Goal: Task Accomplishment & Management: Manage account settings

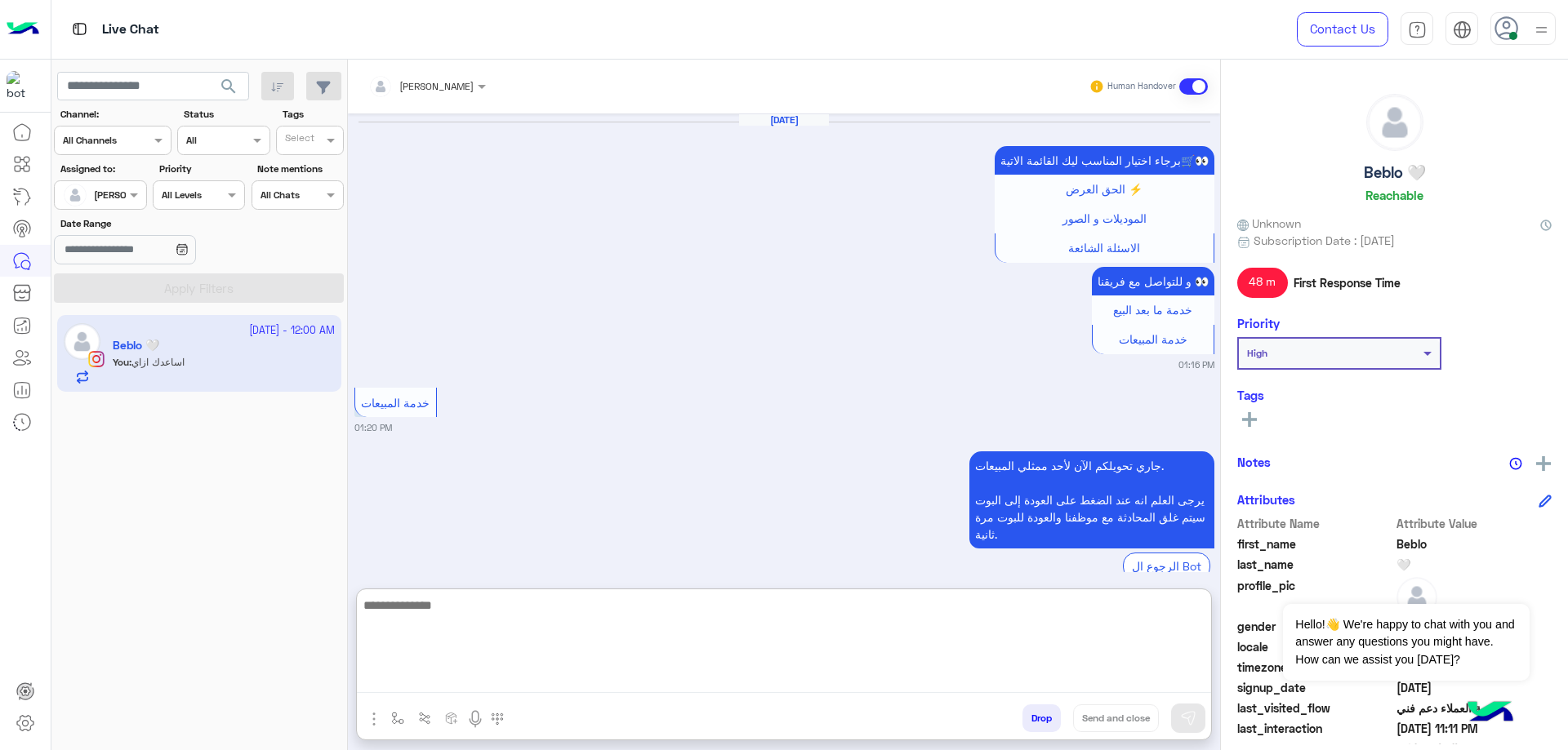
scroll to position [1902, 0]
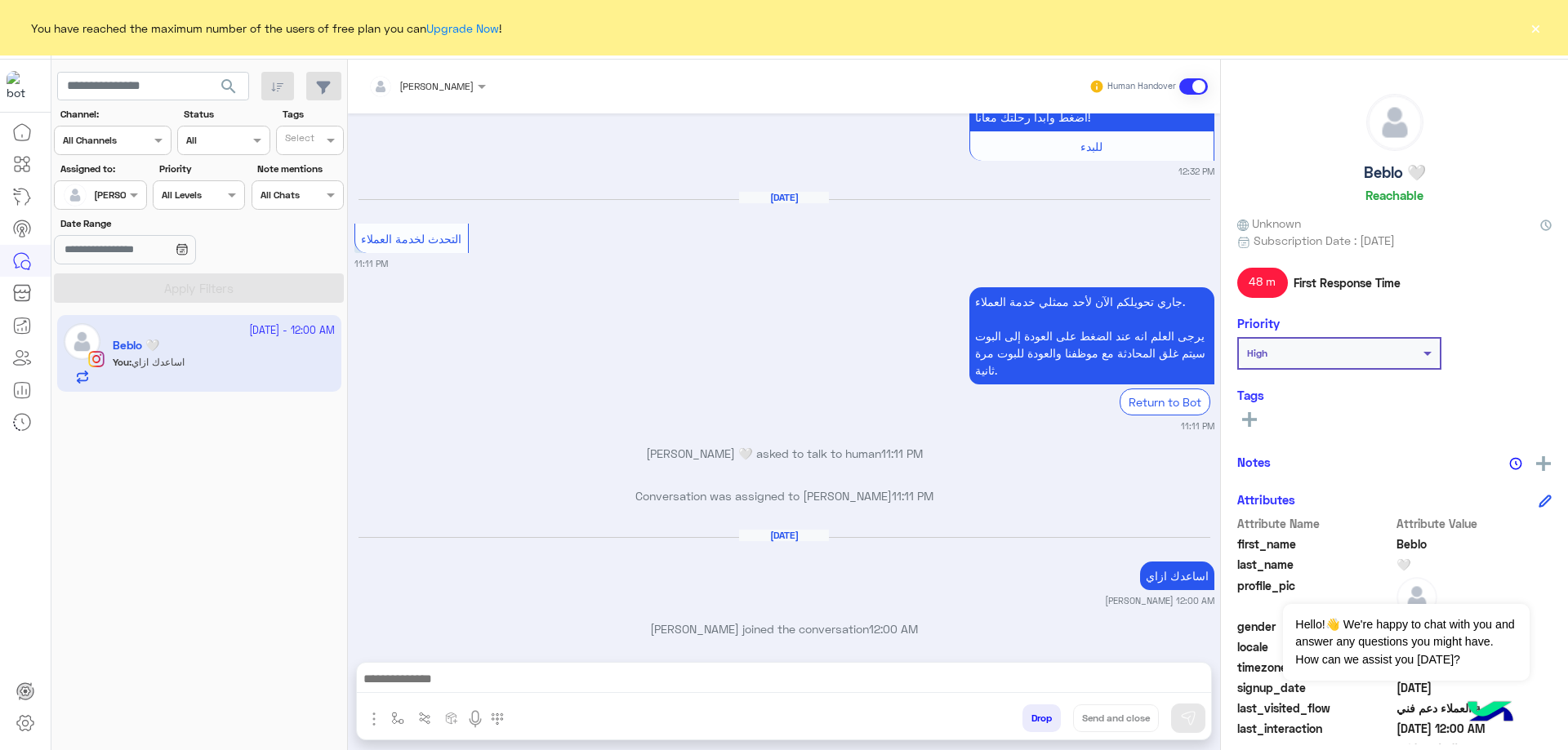
click at [423, 537] on div "[DATE]" at bounding box center [784, 543] width 852 height 12
click at [1384, 176] on h5 "Beblo 🤍" at bounding box center [1395, 173] width 62 height 19
copy h5 "Beblo 🤍"
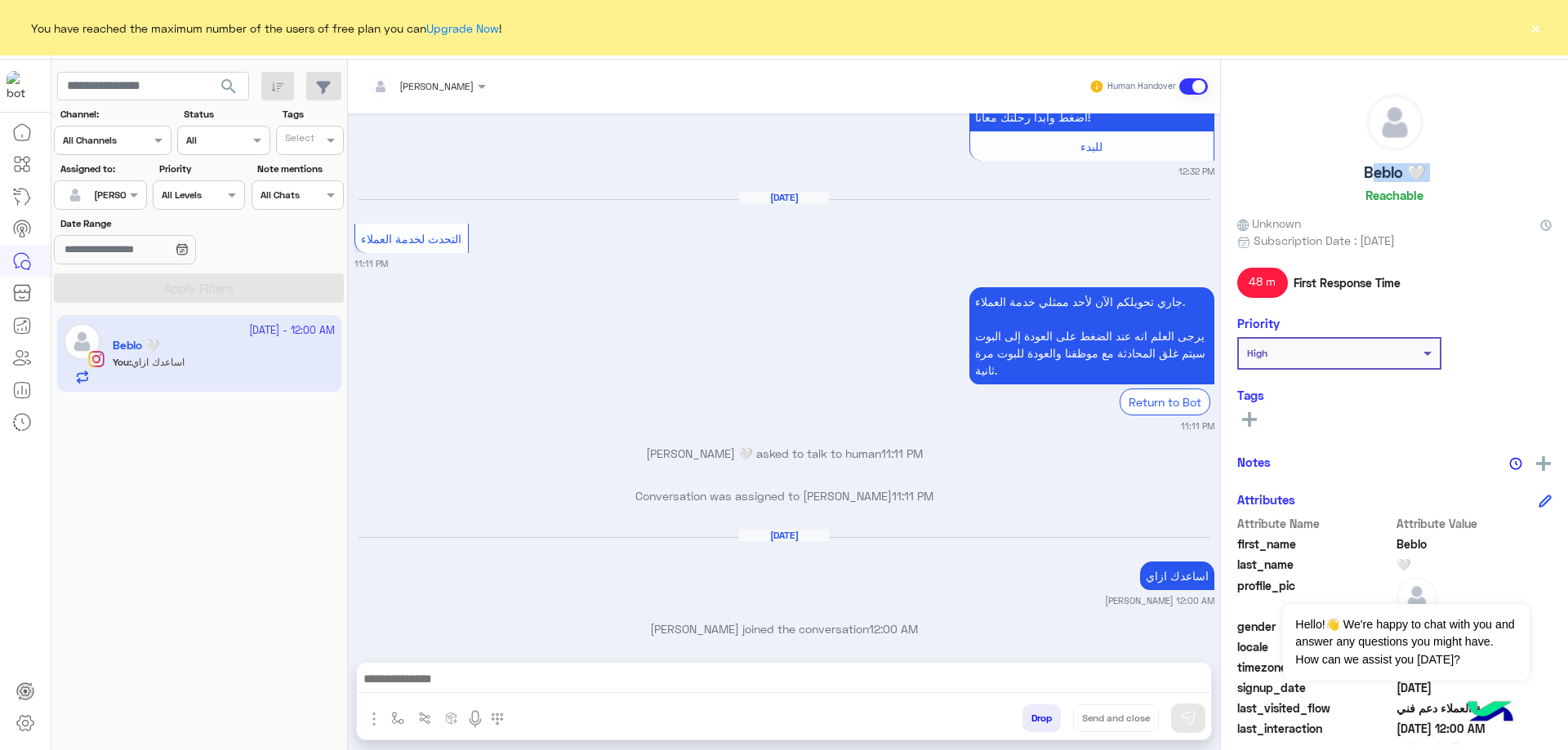
click at [1058, 719] on button "Drop" at bounding box center [1041, 719] width 39 height 28
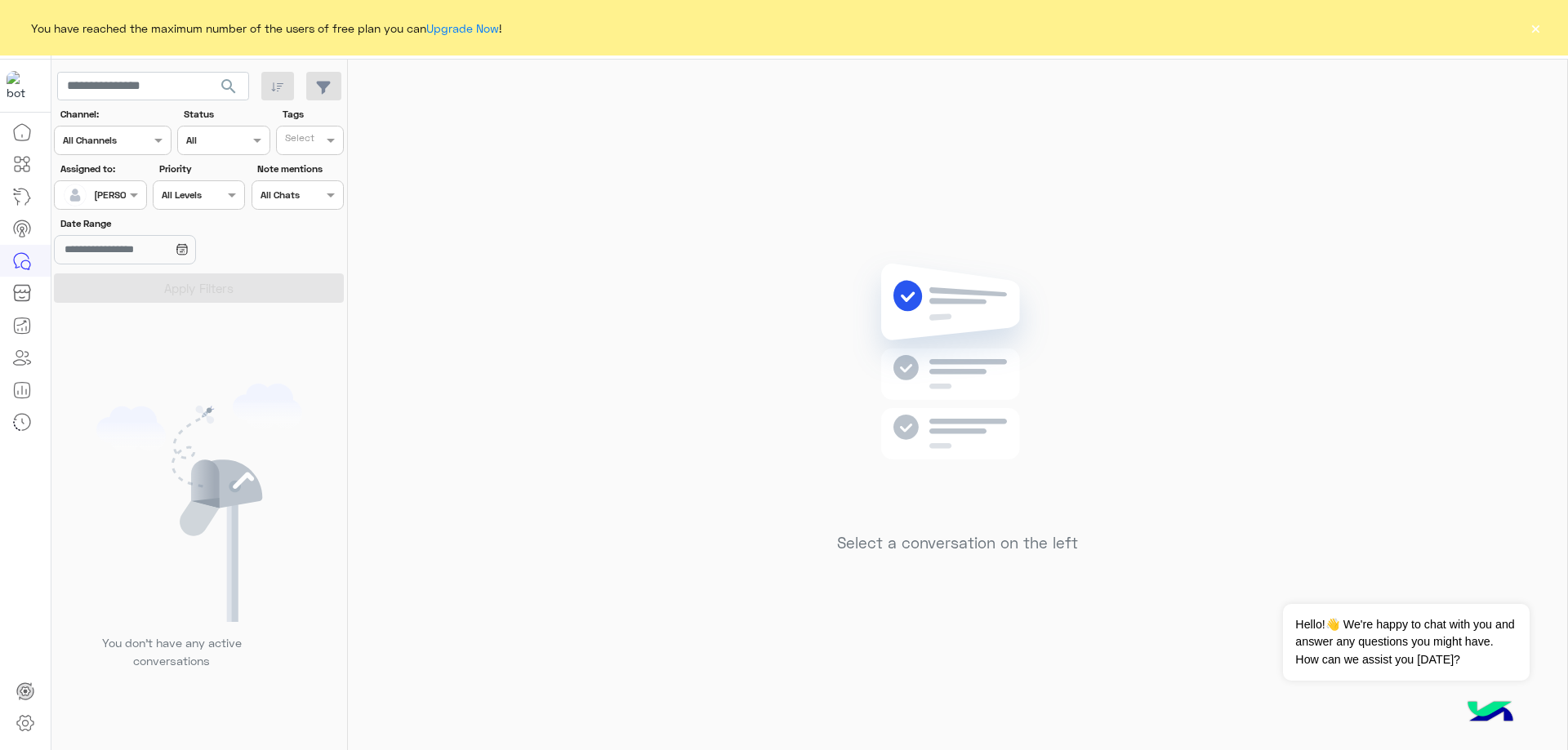
click at [1541, 34] on button "×" at bounding box center [1535, 27] width 16 height 16
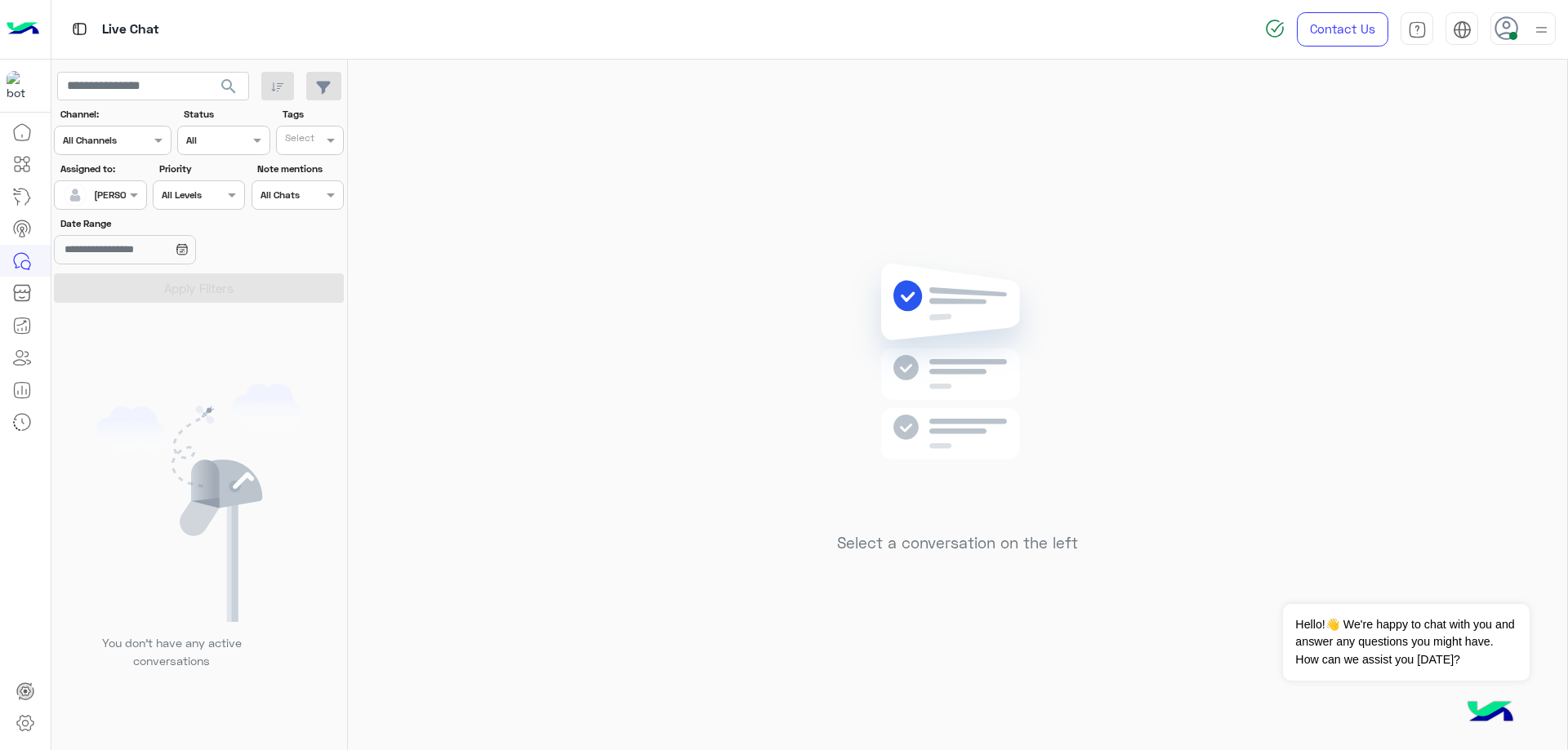
click at [1525, 44] on div at bounding box center [1522, 28] width 65 height 33
click at [1480, 233] on label "Offline" at bounding box center [1453, 231] width 178 height 29
click at [1389, 359] on link "Sign Out" at bounding box center [1410, 360] width 46 height 14
